Goal: Navigation & Orientation: Find specific page/section

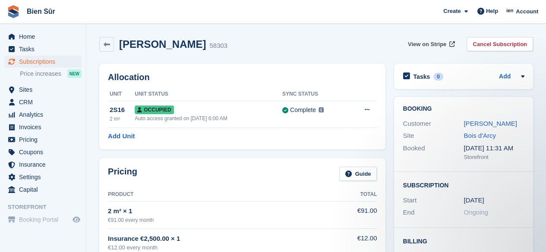
click at [425, 43] on span "View on Stripe" at bounding box center [427, 44] width 38 height 9
click at [28, 92] on span "Sites" at bounding box center [45, 90] width 52 height 12
click at [35, 92] on span "Sites" at bounding box center [45, 90] width 52 height 12
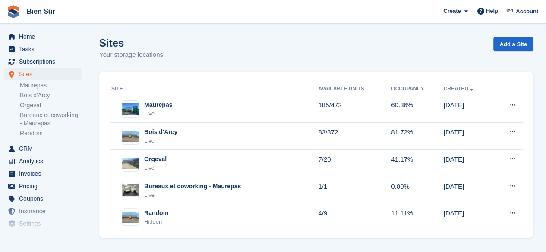
click at [167, 163] on div "Orgeval Live" at bounding box center [214, 164] width 207 height 18
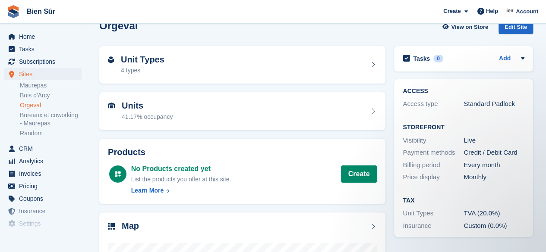
scroll to position [16, 0]
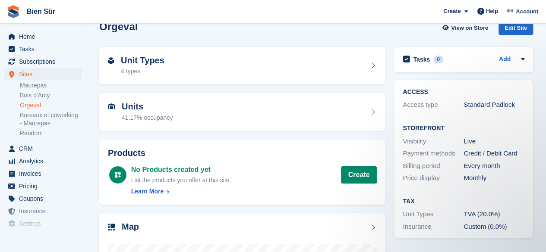
click at [257, 75] on div "Unit Types 4 types" at bounding box center [242, 66] width 286 height 38
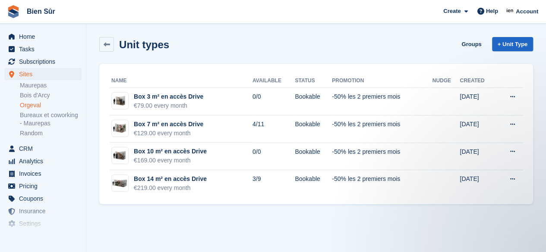
drag, startPoint x: 389, startPoint y: 48, endPoint x: 341, endPoint y: 54, distance: 48.7
click at [389, 48] on div "Unit types Groups + Unit Type" at bounding box center [315, 44] width 433 height 15
